Goal: Task Accomplishment & Management: Complete application form

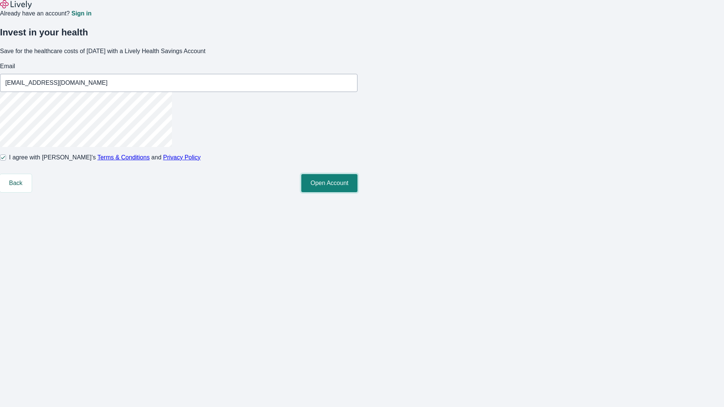
click at [357, 192] on button "Open Account" at bounding box center [329, 183] width 56 height 18
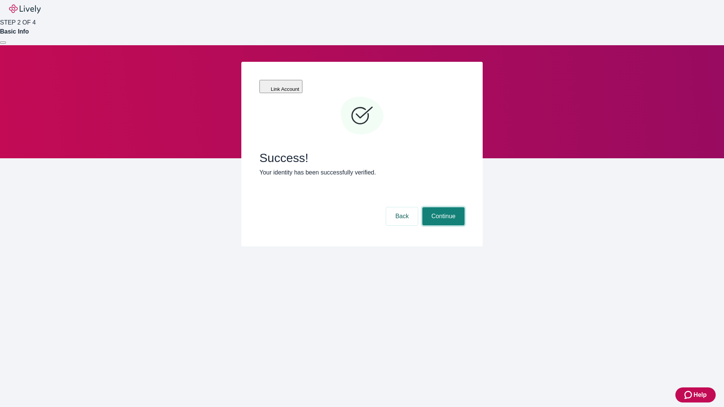
click at [442, 207] on button "Continue" at bounding box center [443, 216] width 42 height 18
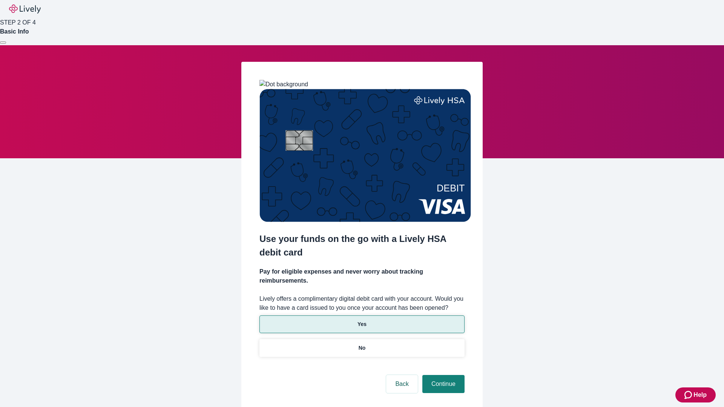
click at [362, 320] on p "Yes" at bounding box center [361, 324] width 9 height 8
click at [442, 375] on button "Continue" at bounding box center [443, 384] width 42 height 18
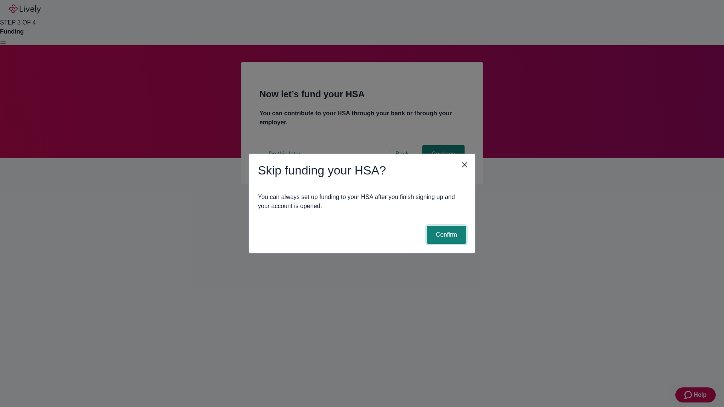
click at [445, 235] on button "Confirm" at bounding box center [446, 235] width 39 height 18
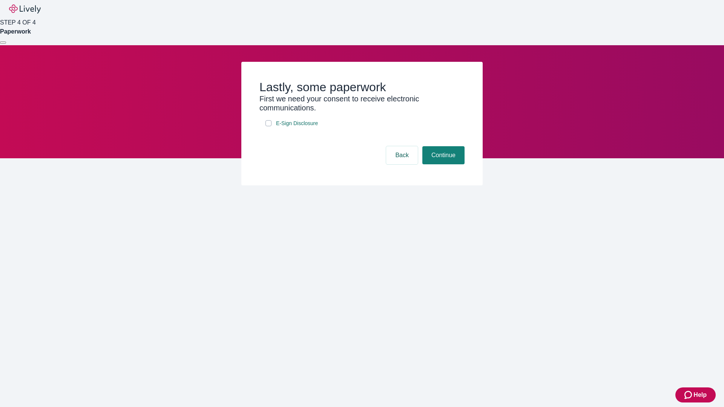
click at [268, 126] on input "E-Sign Disclosure" at bounding box center [268, 123] width 6 height 6
checkbox input "true"
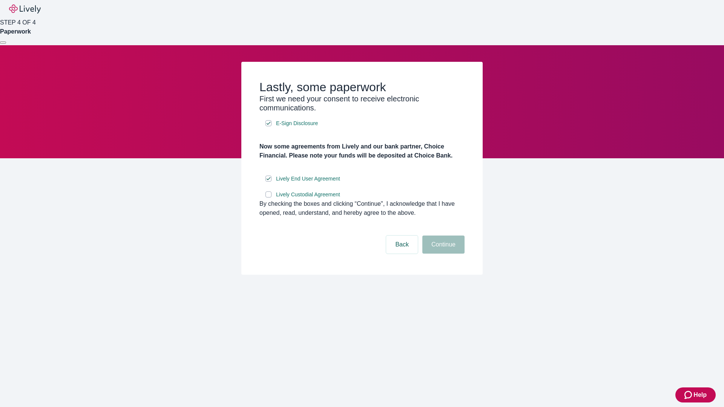
click at [268, 198] on input "Lively Custodial Agreement" at bounding box center [268, 195] width 6 height 6
checkbox input "true"
click at [442, 254] on button "Continue" at bounding box center [443, 245] width 42 height 18
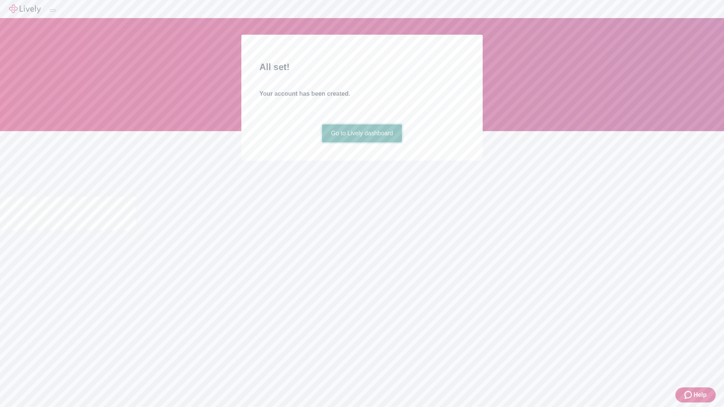
click at [362, 143] on link "Go to Lively dashboard" at bounding box center [362, 133] width 80 height 18
